Goal: Task Accomplishment & Management: Use online tool/utility

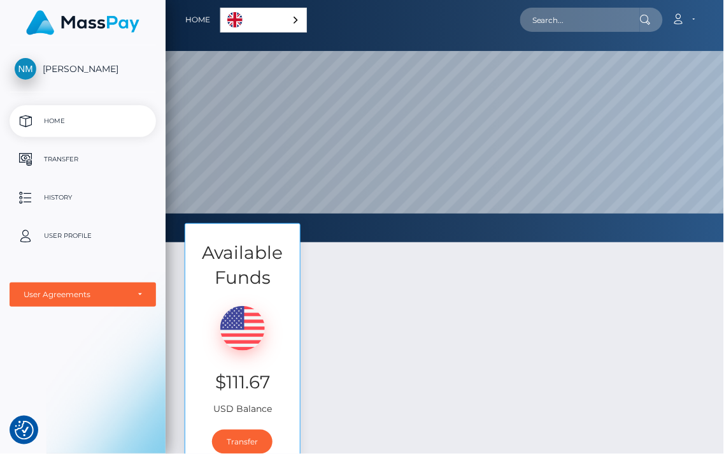
scroll to position [206, 0]
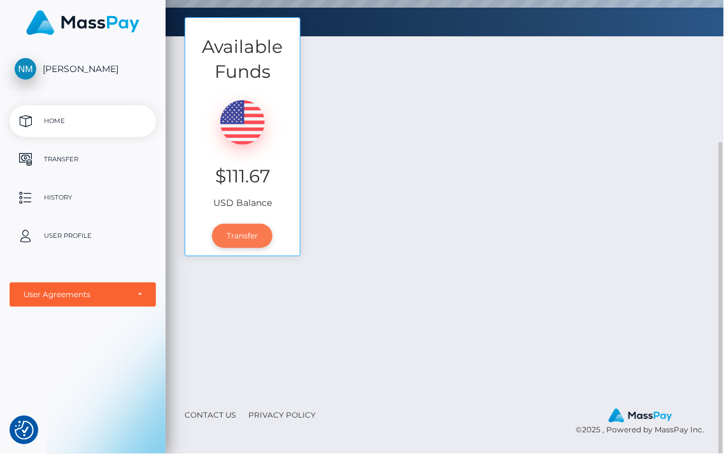
click at [212, 224] on link "Transfer" at bounding box center [242, 236] width 61 height 24
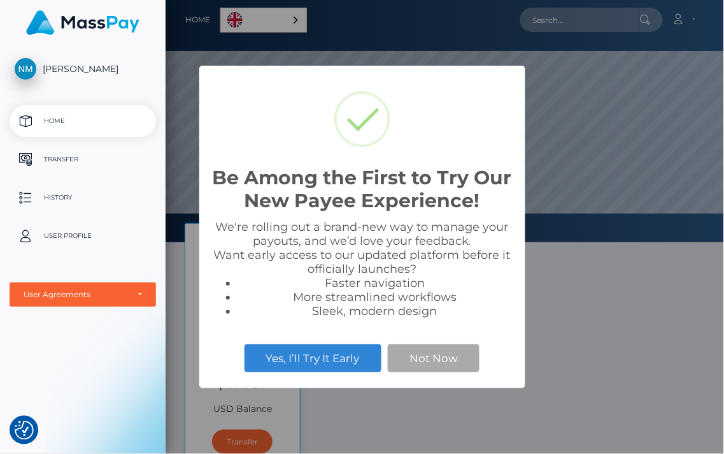
scroll to position [242, 724]
click at [416, 356] on button "Not Now" at bounding box center [434, 358] width 92 height 28
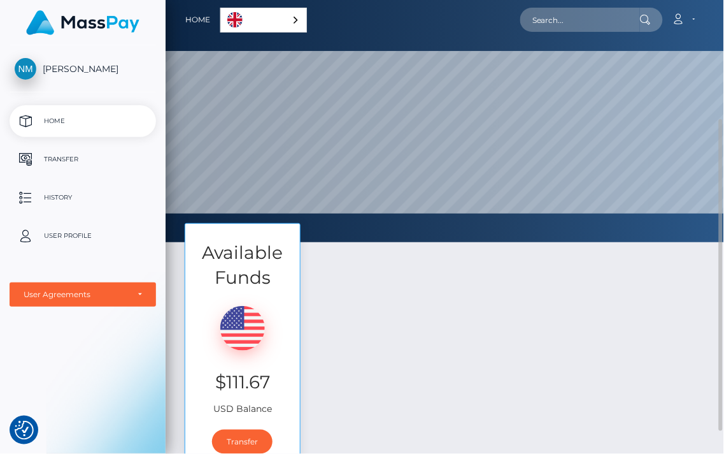
scroll to position [141, 0]
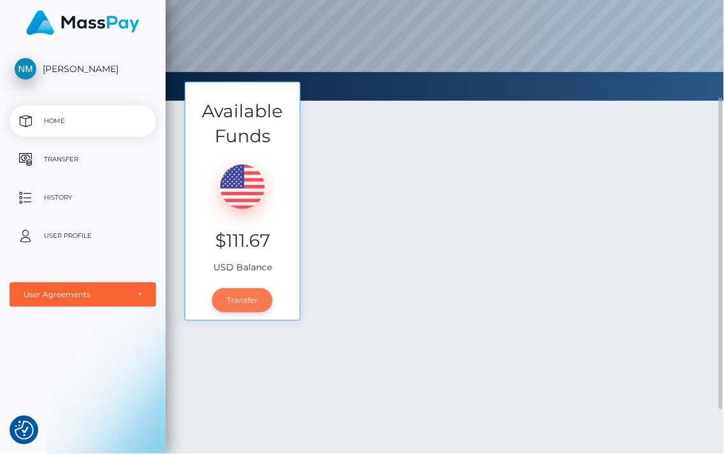
click at [212, 288] on link "Transfer" at bounding box center [242, 300] width 61 height 24
